Goal: Navigation & Orientation: Go to known website

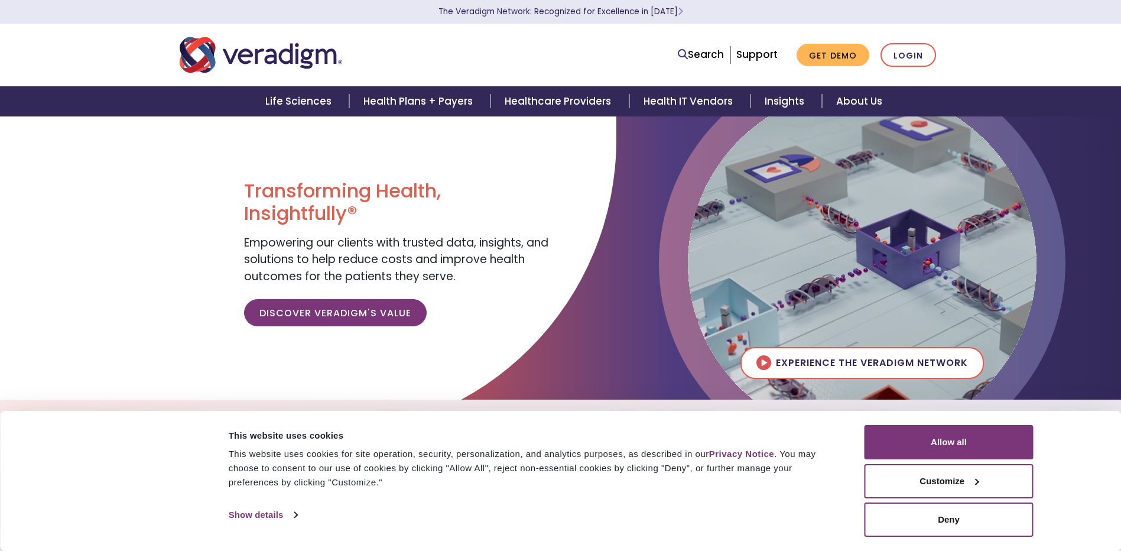
click at [188, 396] on div at bounding box center [308, 275] width 617 height 319
click at [899, 53] on link "Login" at bounding box center [909, 55] width 56 height 24
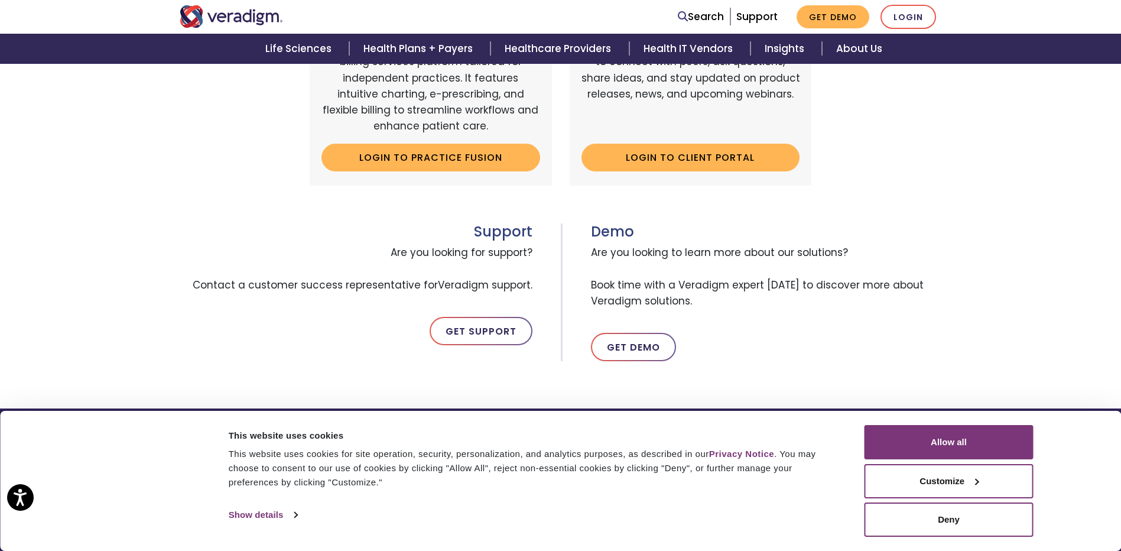
scroll to position [591, 0]
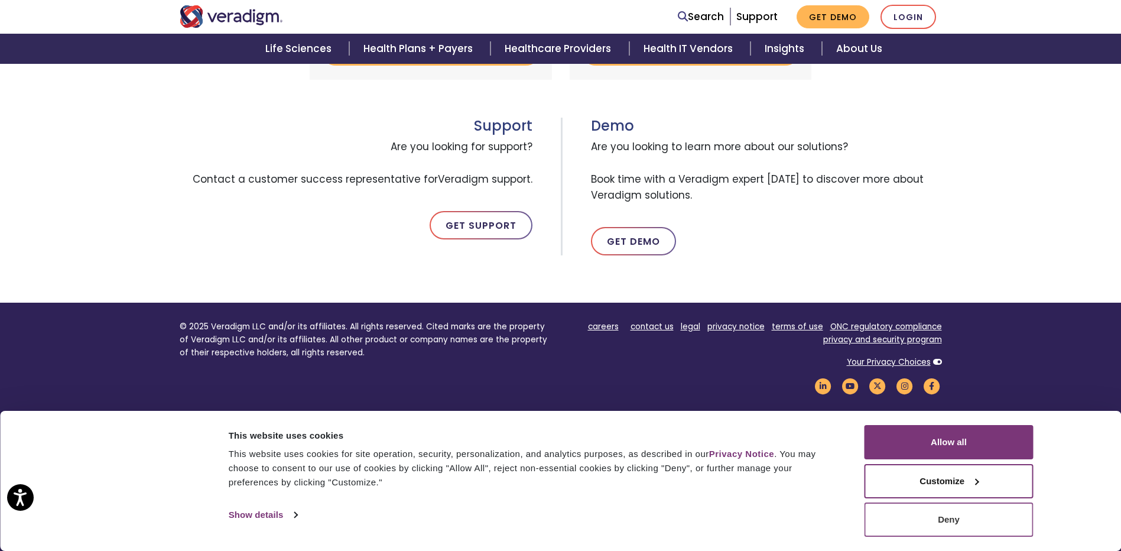
click at [914, 524] on button "Deny" at bounding box center [949, 519] width 169 height 34
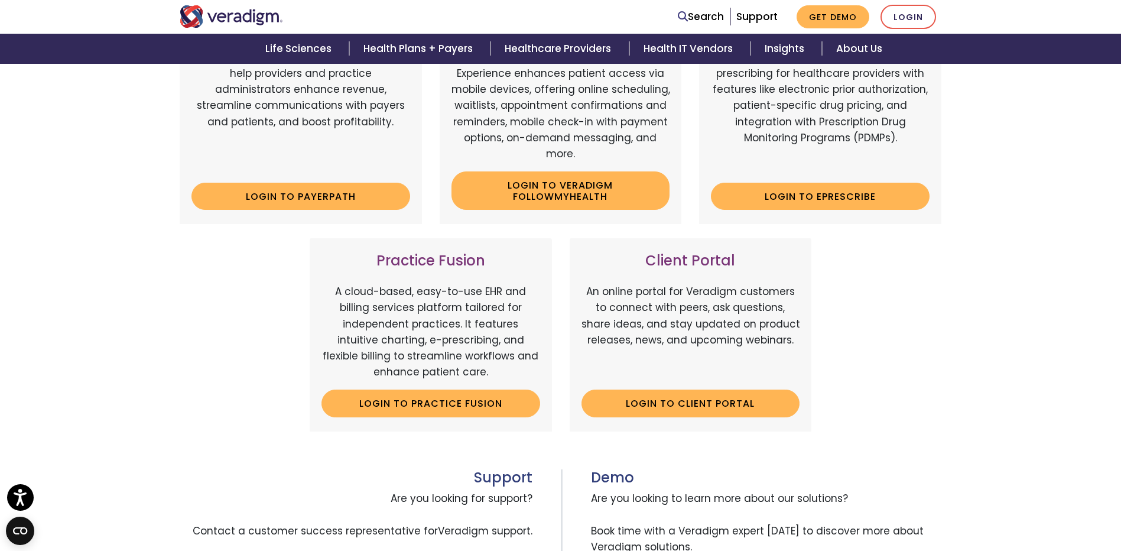
scroll to position [236, 0]
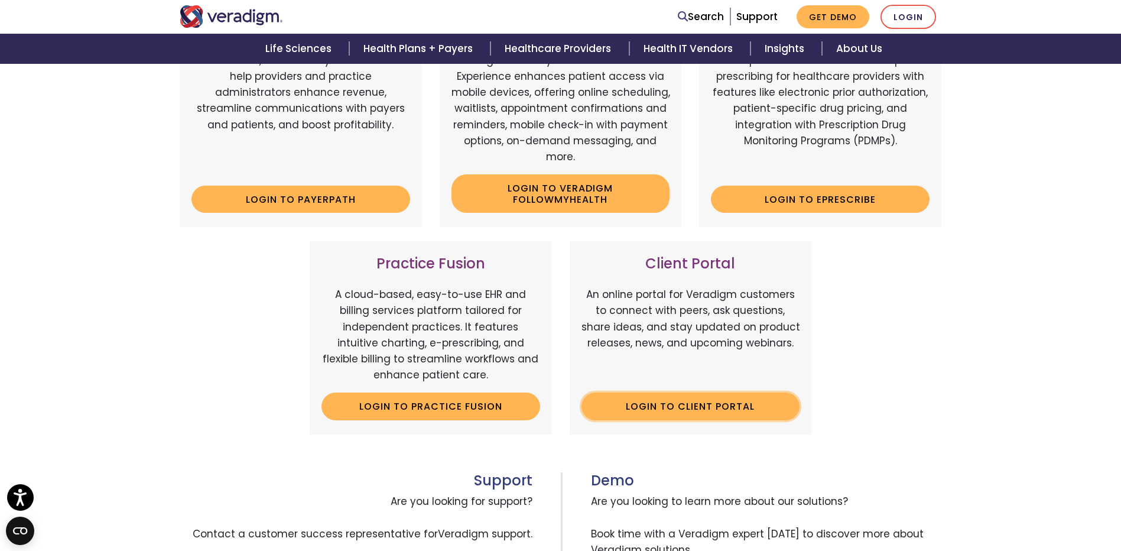
click at [683, 408] on link "Login to Client Portal" at bounding box center [691, 406] width 219 height 27
